Goal: Go to known website: Access a specific website the user already knows

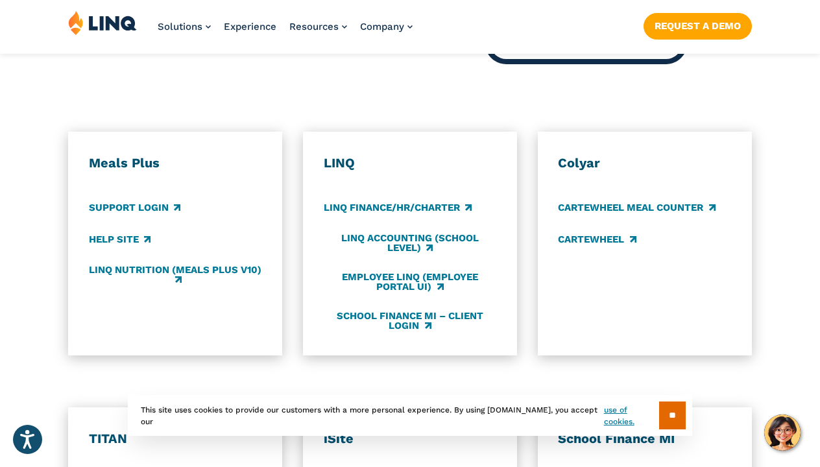
scroll to position [704, 0]
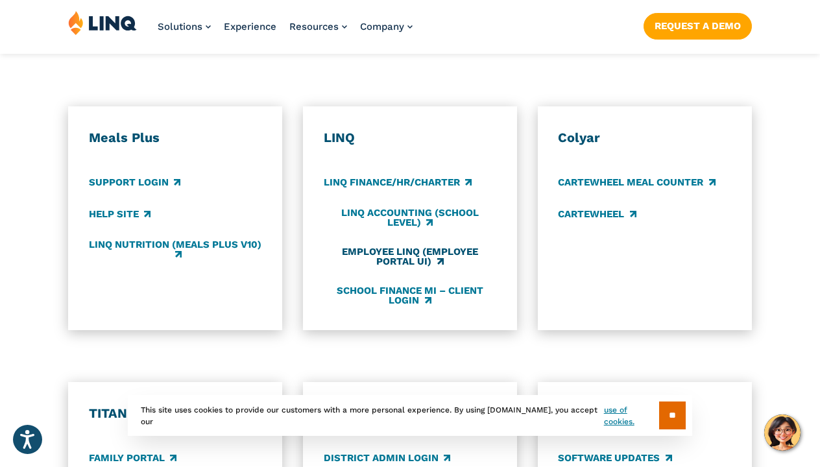
click at [412, 246] on link "Employee LINQ (Employee Portal UI)" at bounding box center [410, 256] width 173 height 21
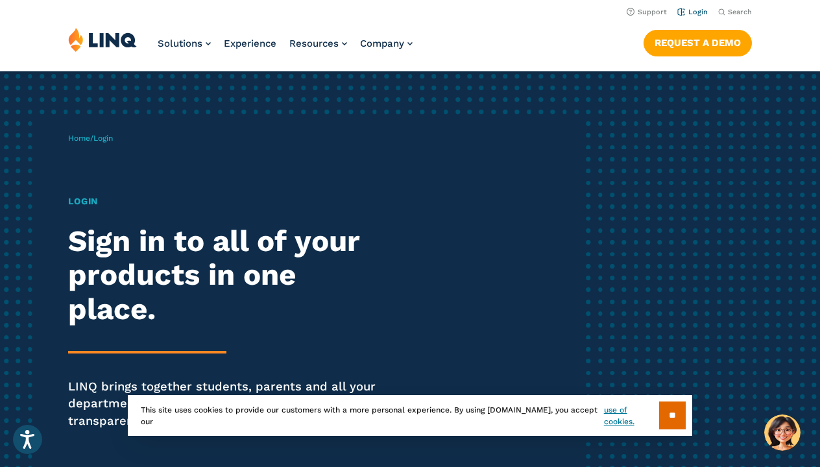
click at [694, 9] on link "Login" at bounding box center [692, 12] width 30 height 8
click at [672, 409] on input "**" at bounding box center [672, 416] width 27 height 28
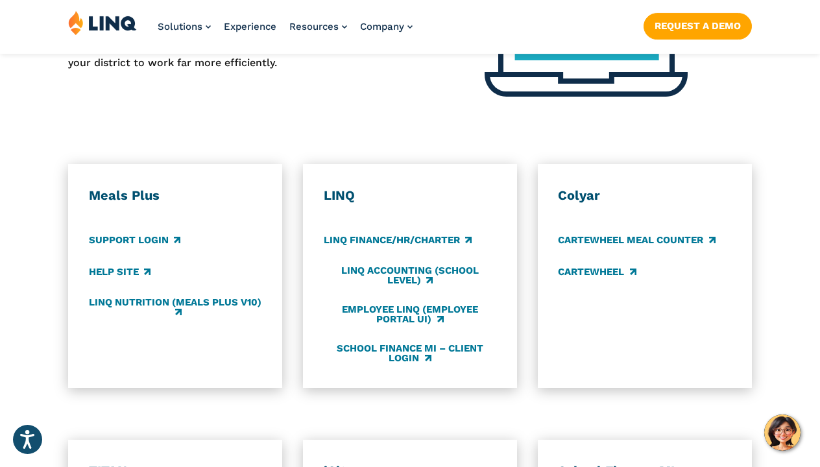
scroll to position [689, 0]
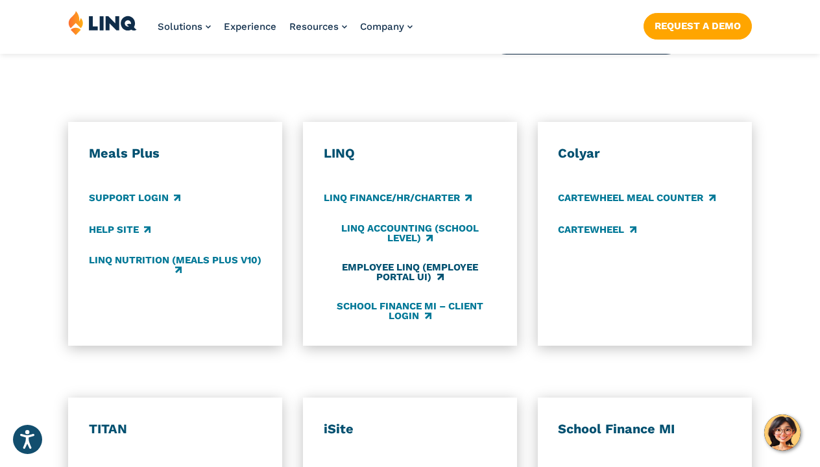
click at [411, 261] on link "Employee LINQ (Employee Portal UI)" at bounding box center [410, 271] width 173 height 21
